Goal: Information Seeking & Learning: Learn about a topic

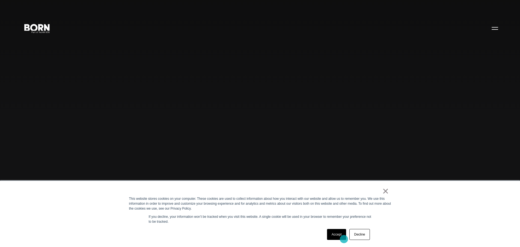
click at [344, 239] on link "Accept" at bounding box center [336, 234] width 19 height 11
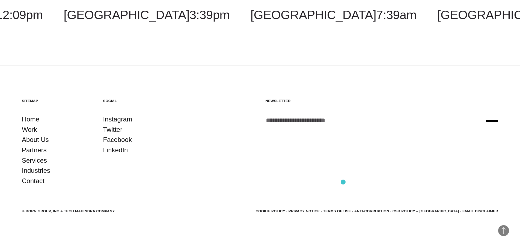
scroll to position [1713, 0]
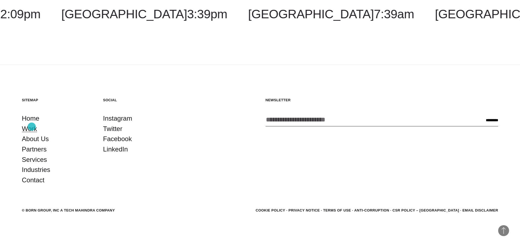
click at [32, 127] on link "Work" at bounding box center [29, 129] width 15 height 10
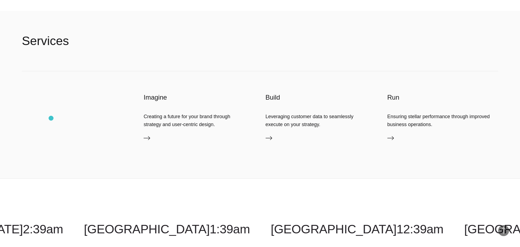
scroll to position [1324, 0]
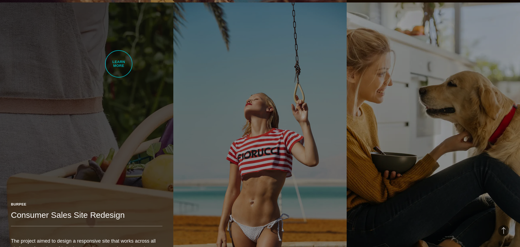
scroll to position [1188, 0]
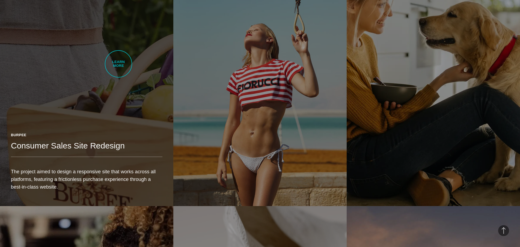
click at [118, 64] on link "Burpee Consumer Sales Site Redesign The project aimed to design a responsive si…" at bounding box center [86, 69] width 173 height 273
